Goal: Task Accomplishment & Management: Use online tool/utility

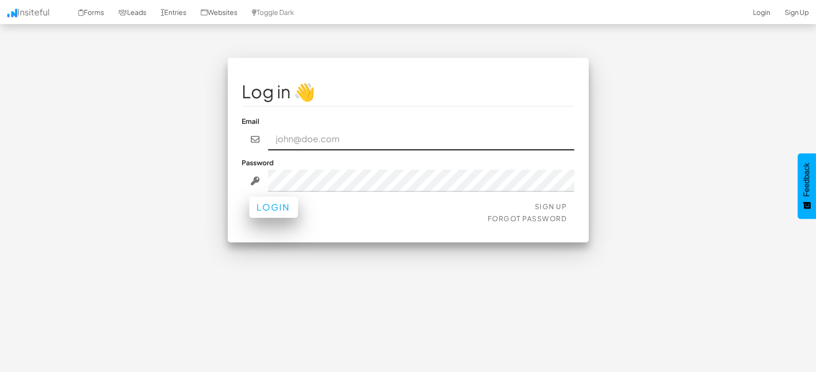
type input "[EMAIL_ADDRESS][DOMAIN_NAME]"
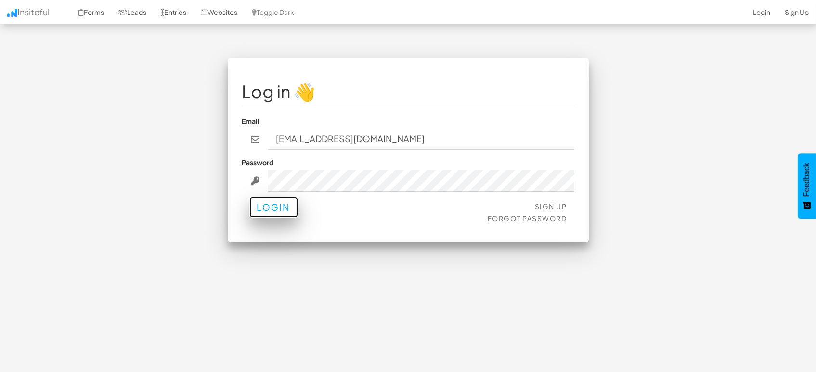
click at [284, 207] on button "Login" at bounding box center [274, 207] width 49 height 21
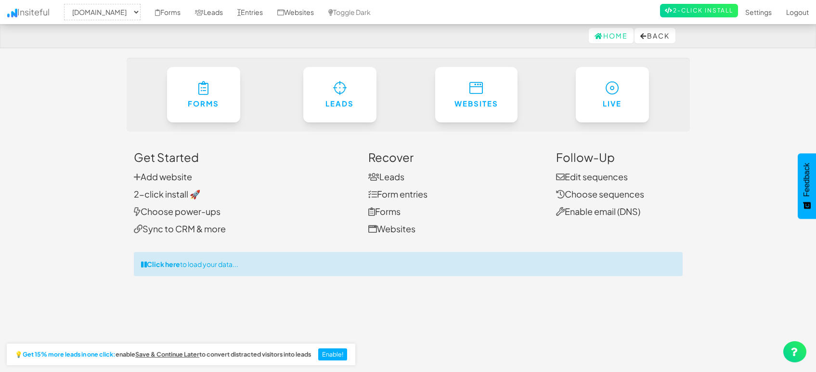
select select "1505"
click at [249, 14] on link "Entries" at bounding box center [250, 12] width 40 height 24
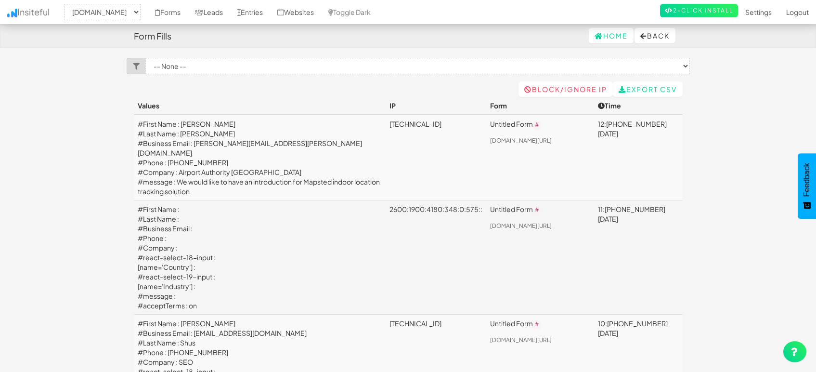
select select "1505"
click at [200, 12] on link "Leads" at bounding box center [209, 12] width 42 height 24
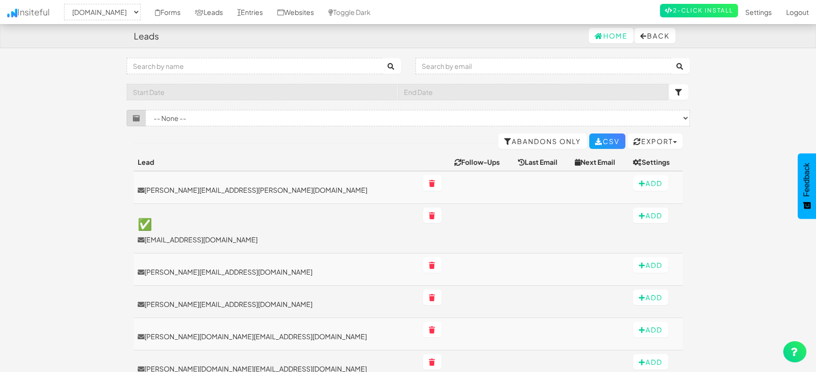
select select "1505"
